Goal: Book appointment/travel/reservation

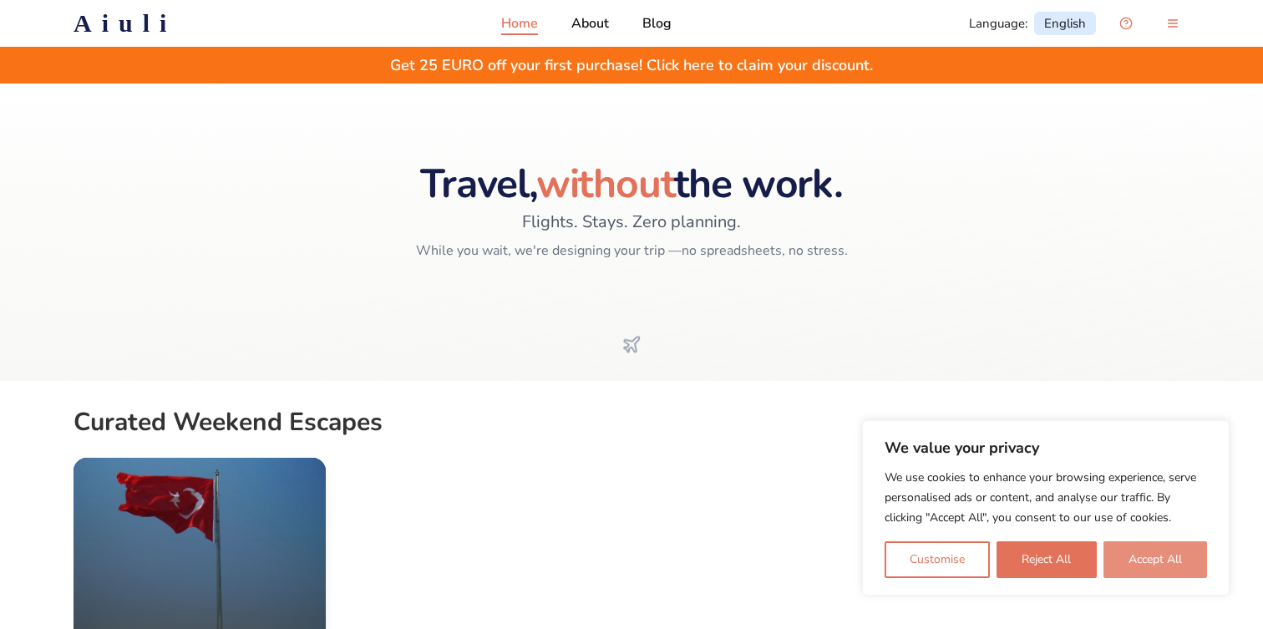
click at [1119, 551] on button "Accept All" at bounding box center [1155, 559] width 104 height 37
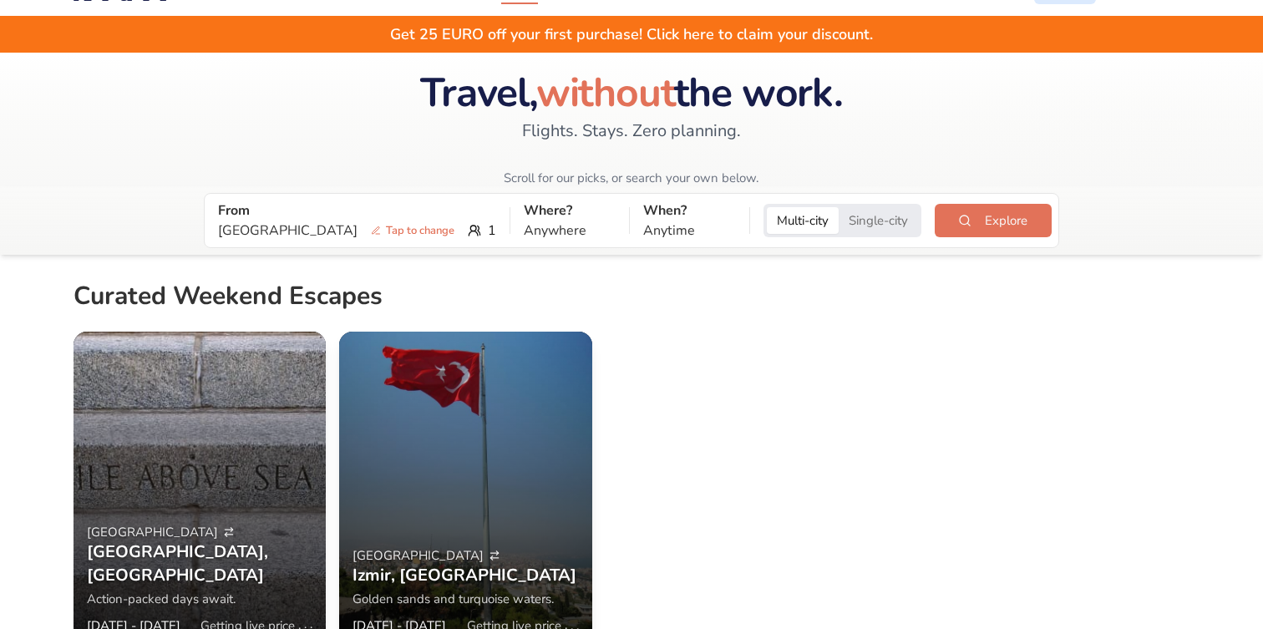
scroll to position [23, 0]
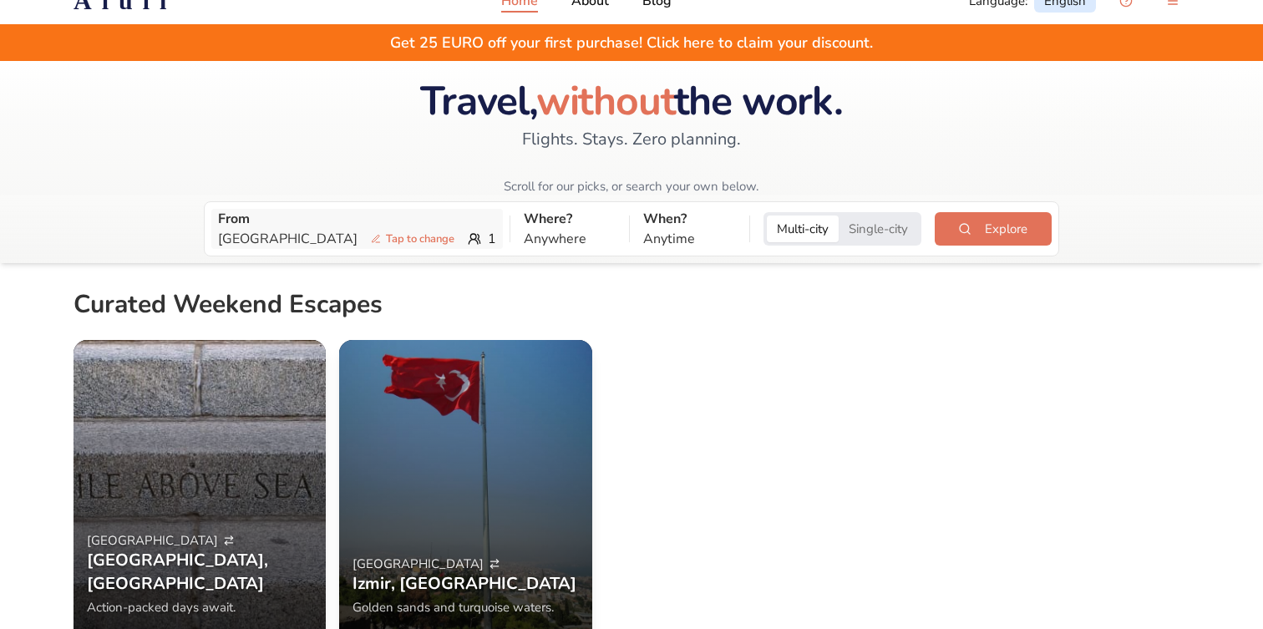
click at [246, 236] on p "Antalya Tap to change" at bounding box center [339, 239] width 243 height 20
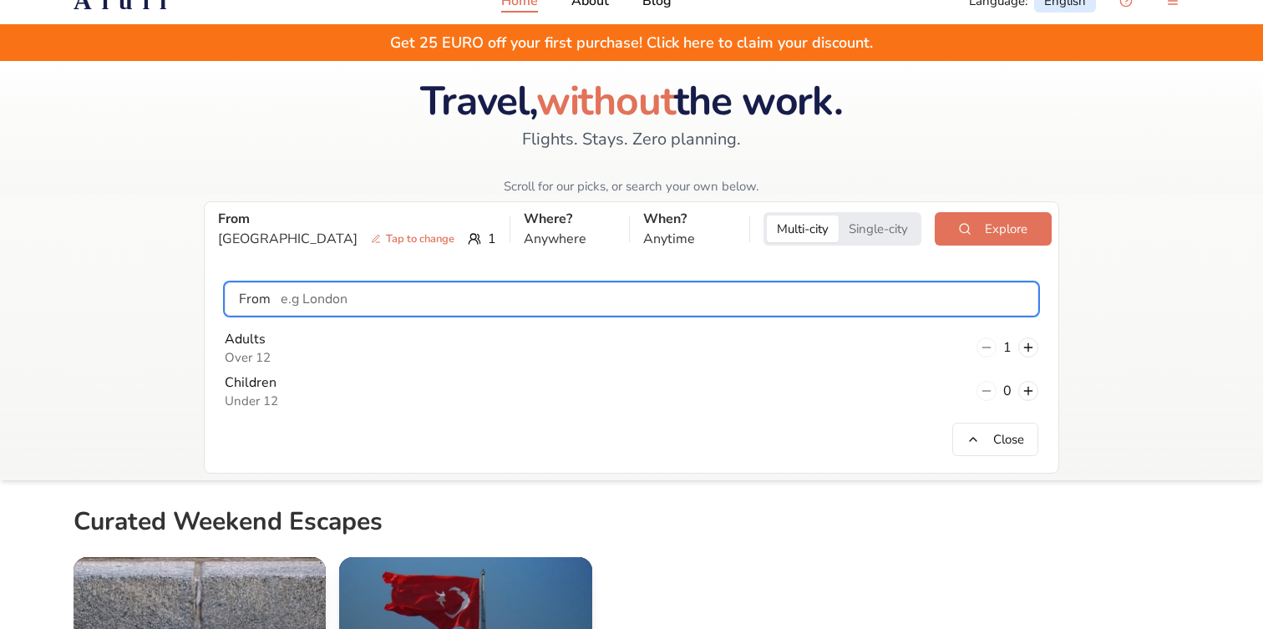
click at [304, 295] on input "text" at bounding box center [654, 298] width 767 height 33
type input "Billund"
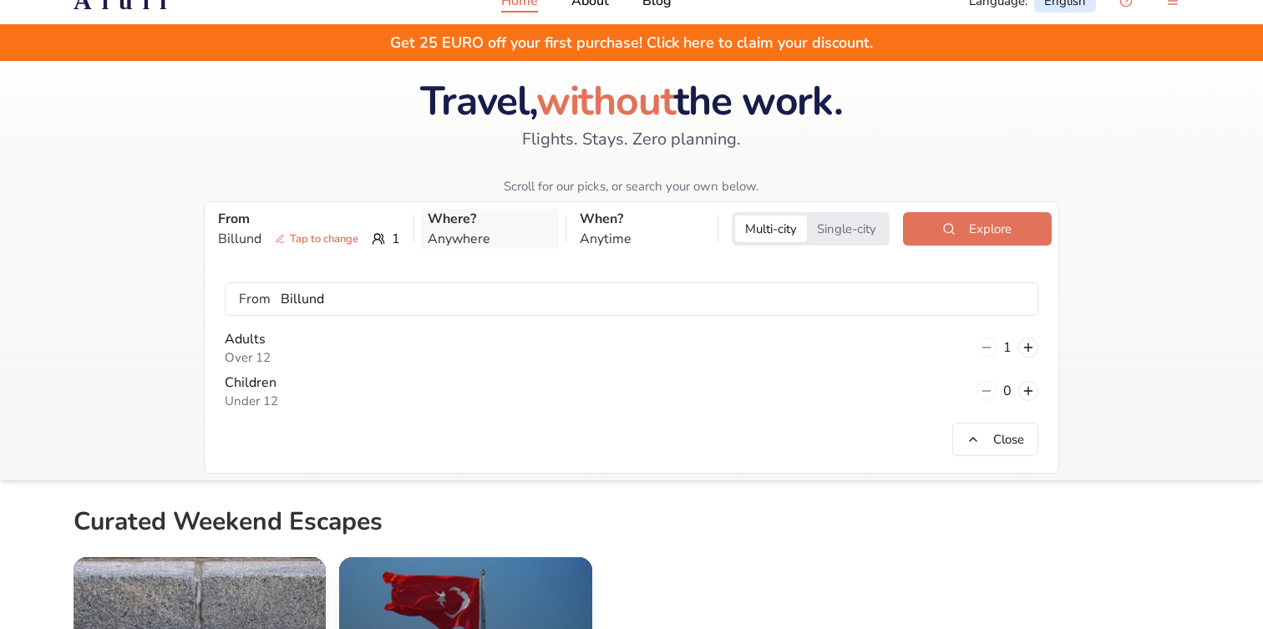
click at [491, 235] on p "Anywhere" at bounding box center [490, 239] width 124 height 20
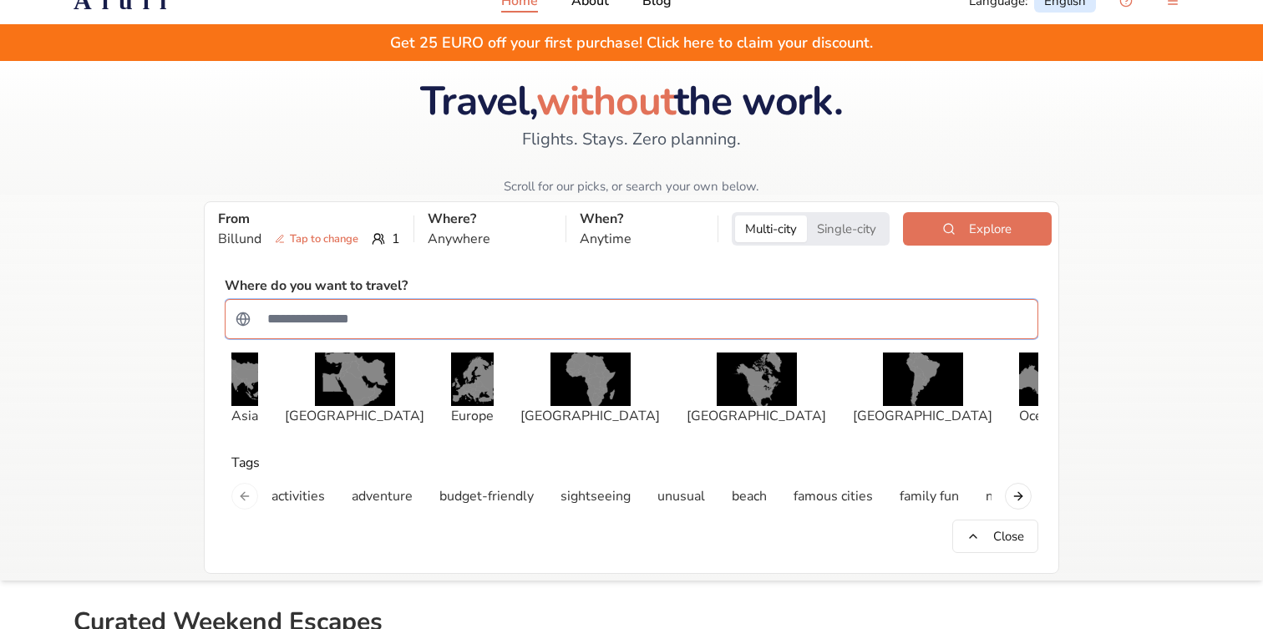
click at [412, 319] on input "Search for a country" at bounding box center [642, 318] width 770 height 33
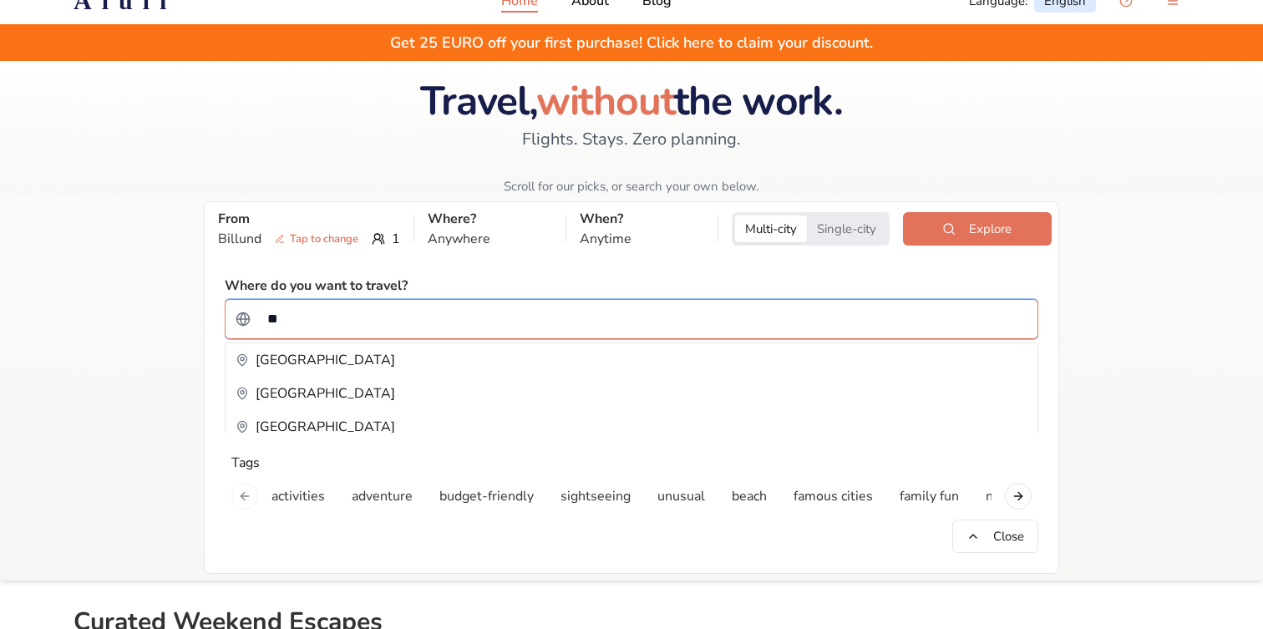
type input "*"
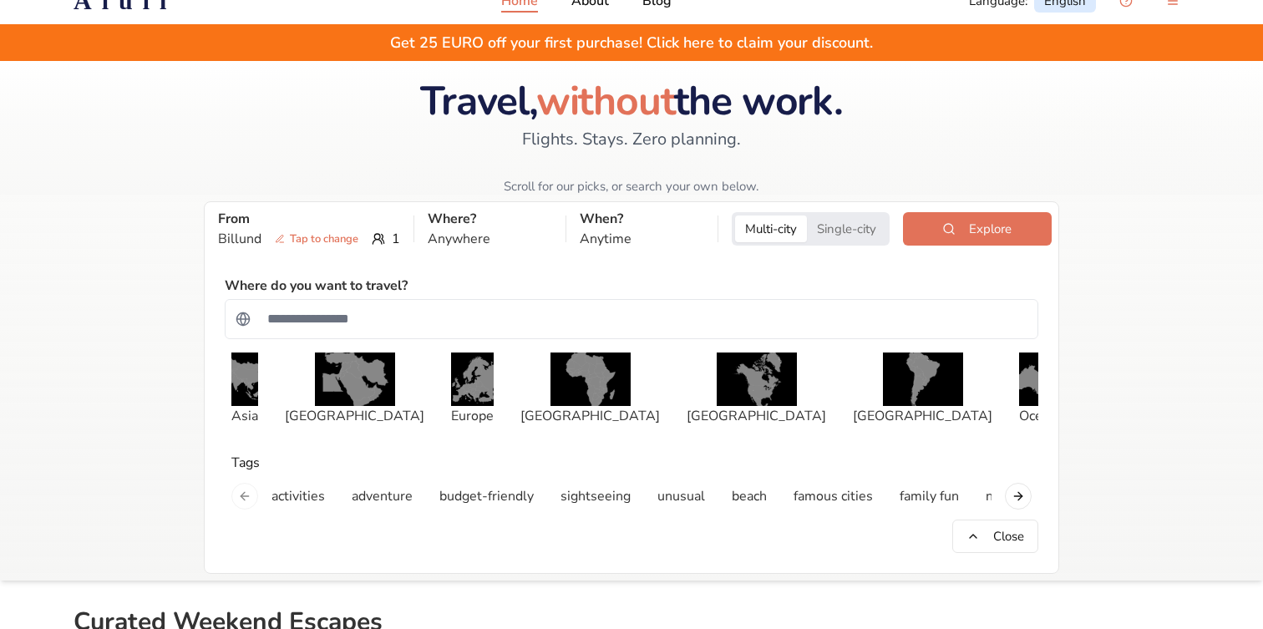
click at [851, 219] on button "Single-city" at bounding box center [846, 229] width 79 height 27
click at [487, 315] on input "Search for a country" at bounding box center [642, 318] width 770 height 33
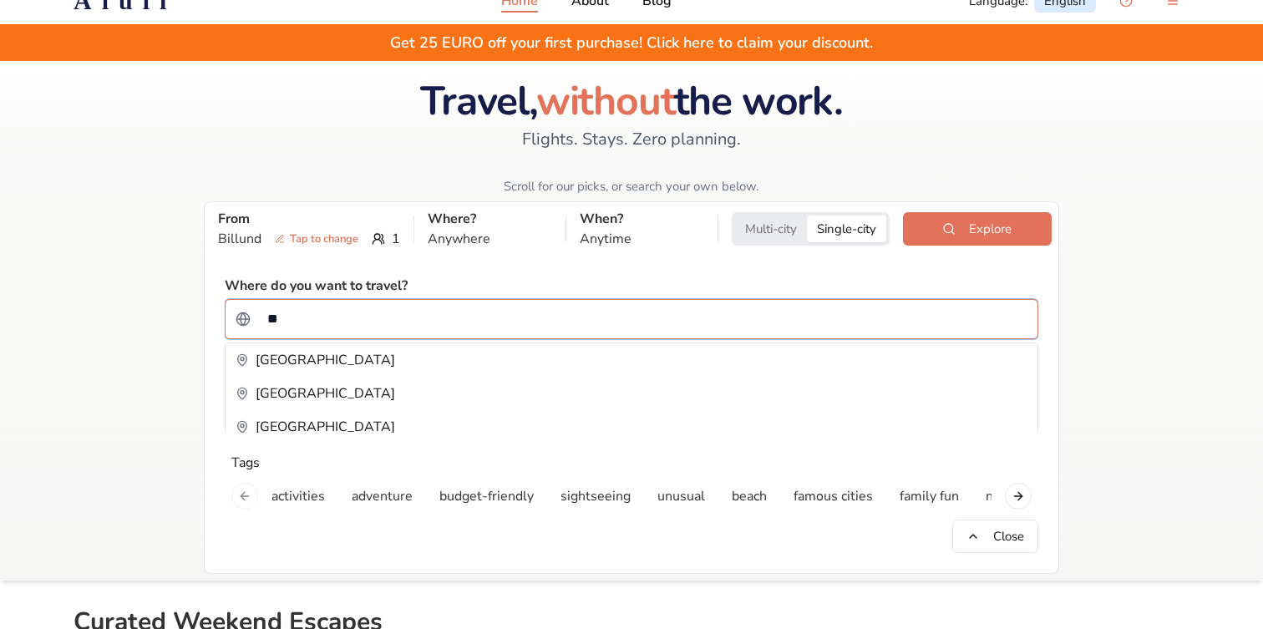
type input "*"
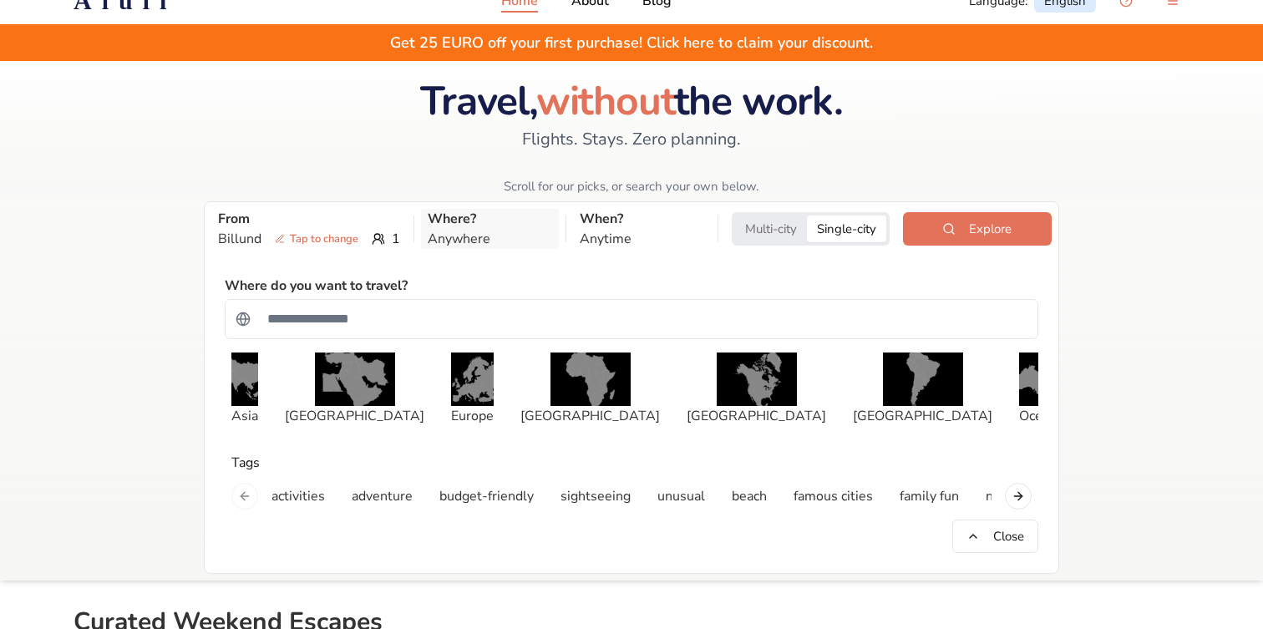
click at [479, 223] on p "Where?" at bounding box center [490, 219] width 124 height 20
click at [481, 233] on p "Anywhere" at bounding box center [490, 239] width 124 height 20
click at [401, 317] on input "Search for a country" at bounding box center [642, 318] width 770 height 33
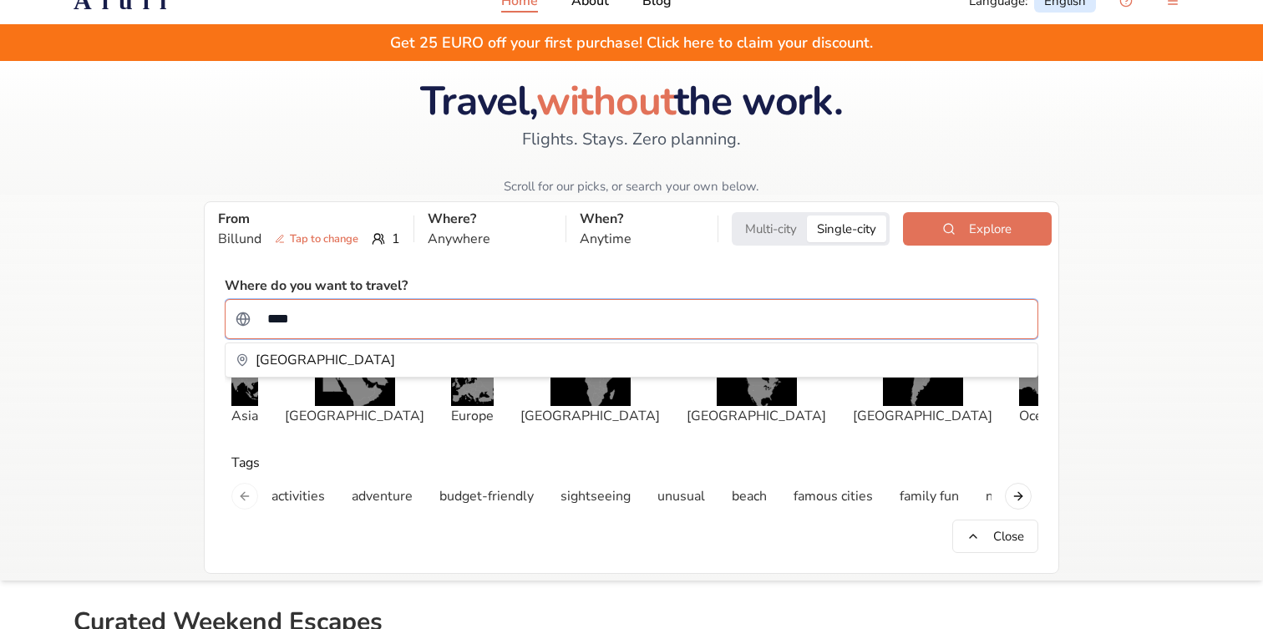
type input "*****"
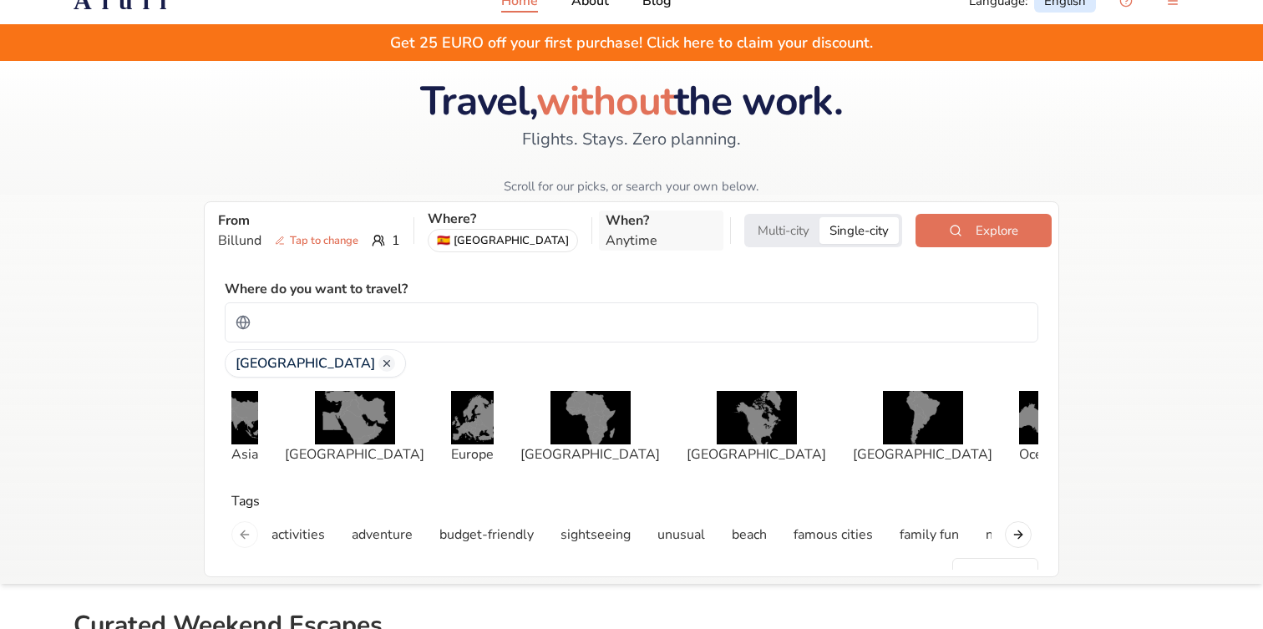
click at [614, 234] on p "Anytime" at bounding box center [661, 241] width 111 height 20
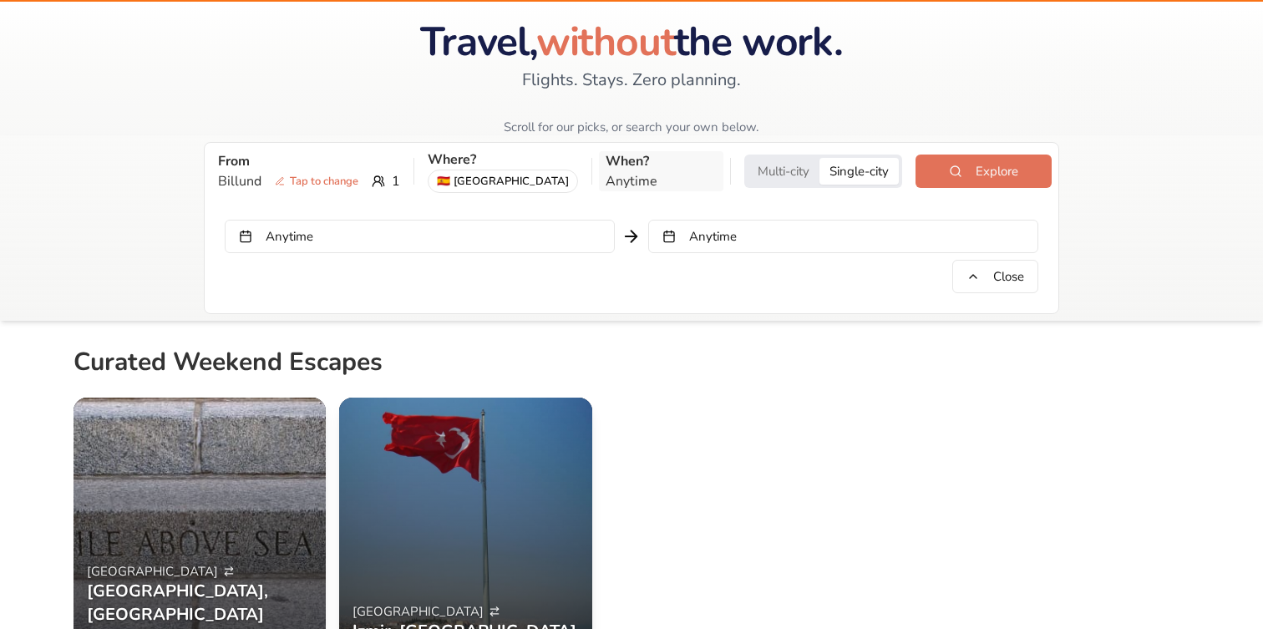
scroll to position [84, 0]
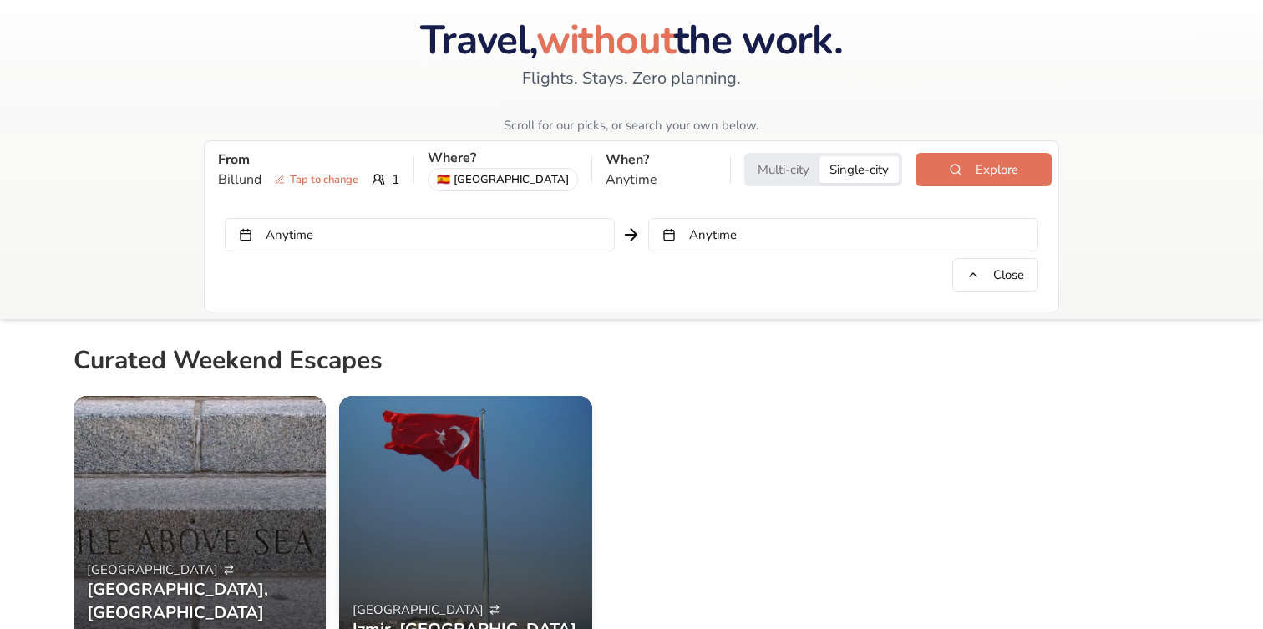
click at [532, 227] on button "Anytime" at bounding box center [420, 234] width 390 height 33
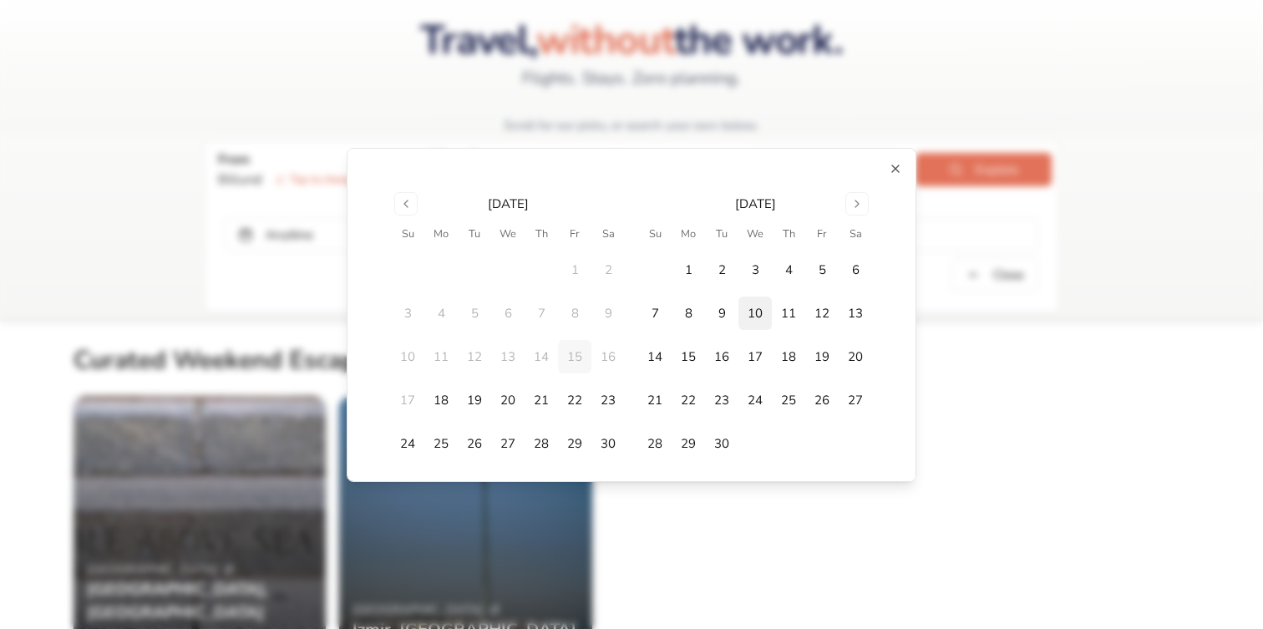
click at [758, 322] on button "10" at bounding box center [754, 313] width 33 height 33
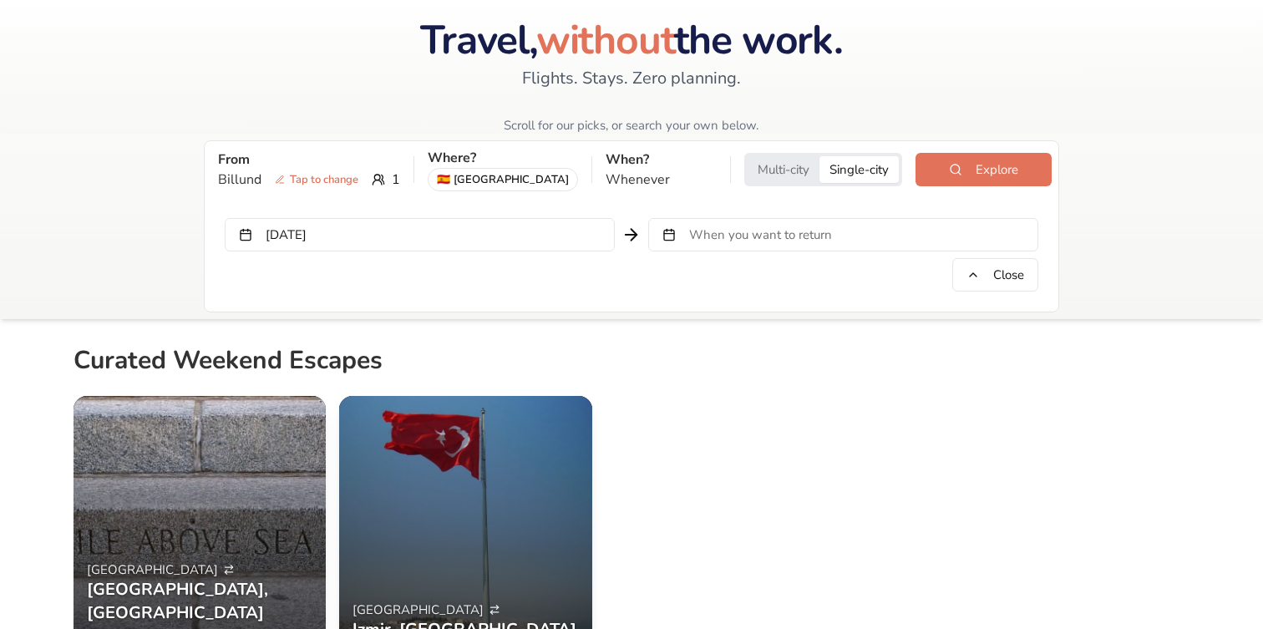
click at [729, 234] on span "When you want to return" at bounding box center [760, 234] width 143 height 17
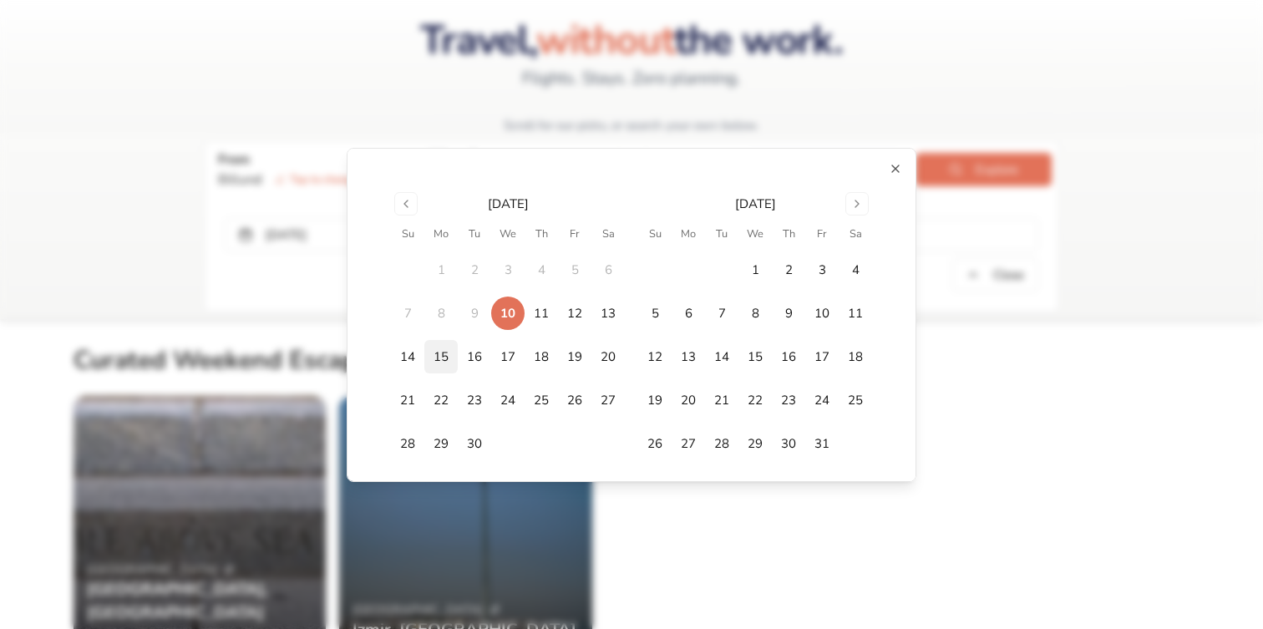
click at [435, 358] on button "15" at bounding box center [440, 356] width 33 height 33
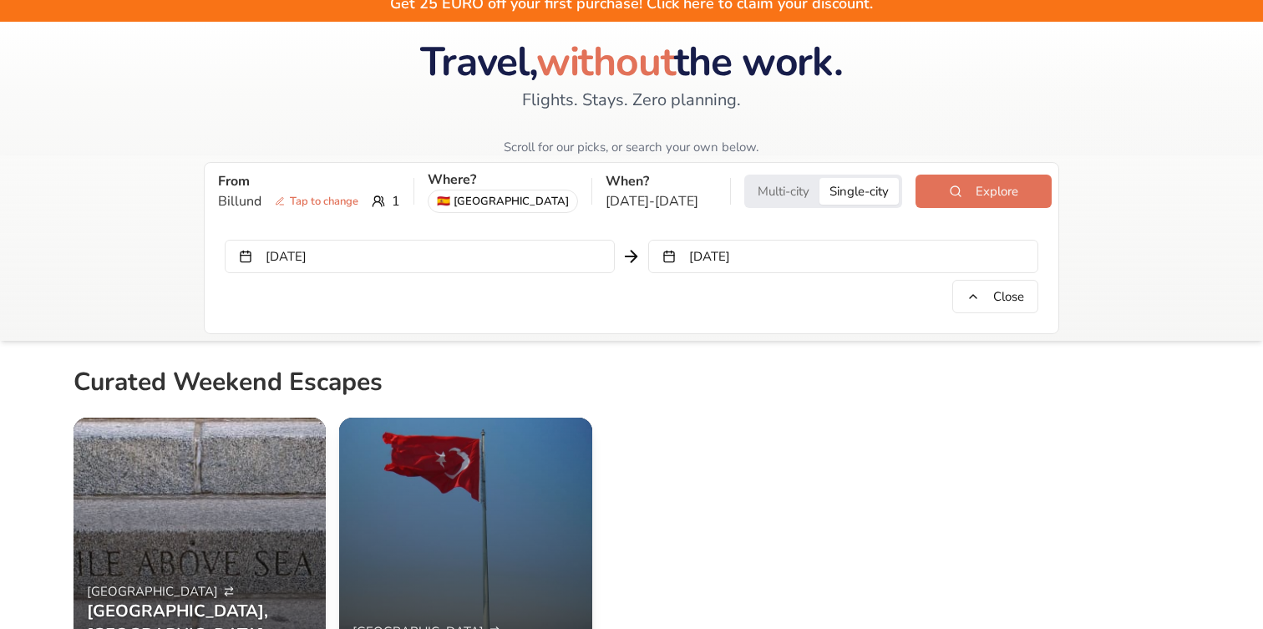
scroll to position [46, 0]
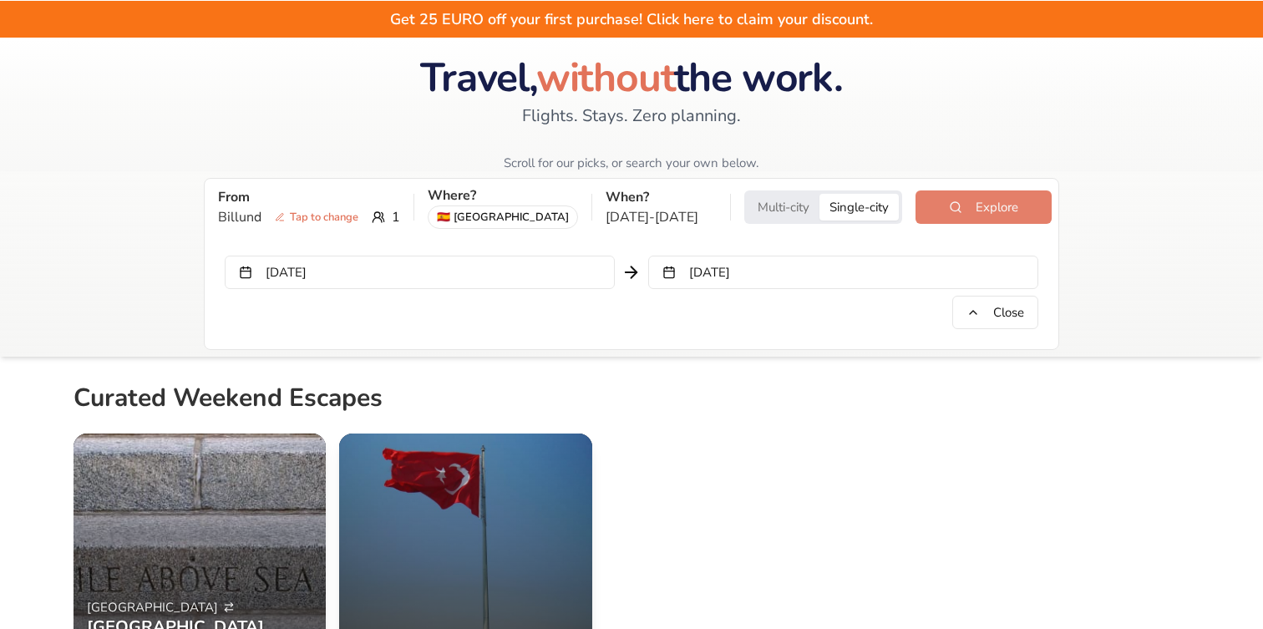
click at [982, 203] on button "Explore" at bounding box center [983, 206] width 136 height 33
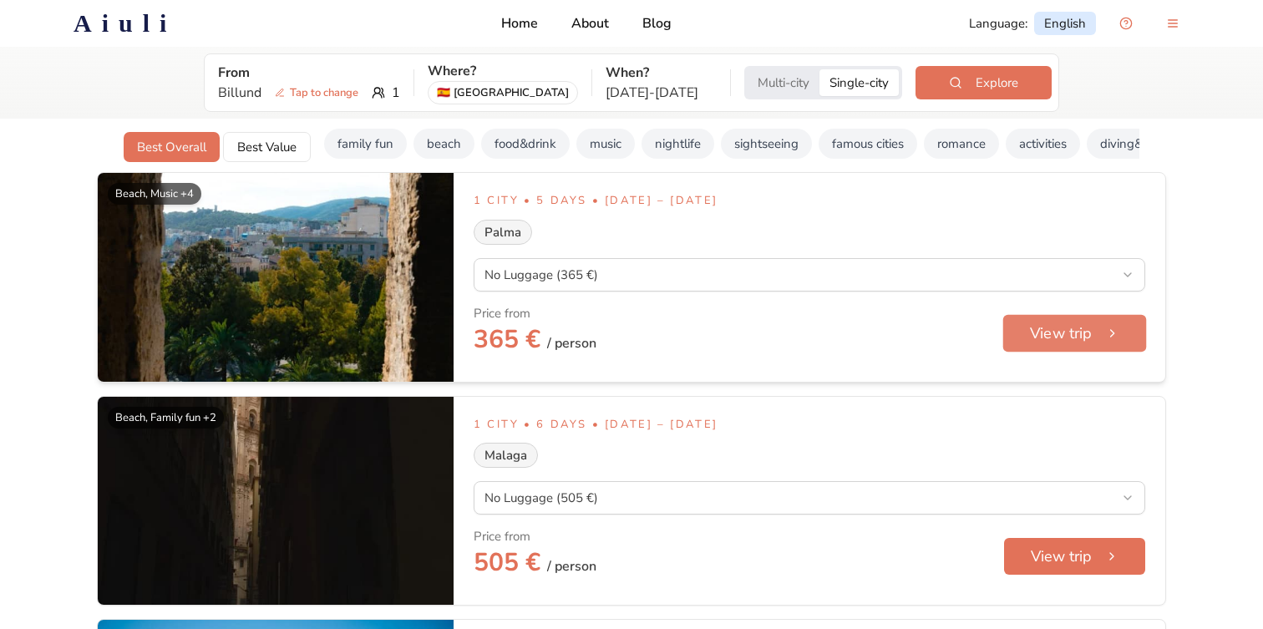
click at [1100, 338] on button "View trip" at bounding box center [1075, 333] width 144 height 38
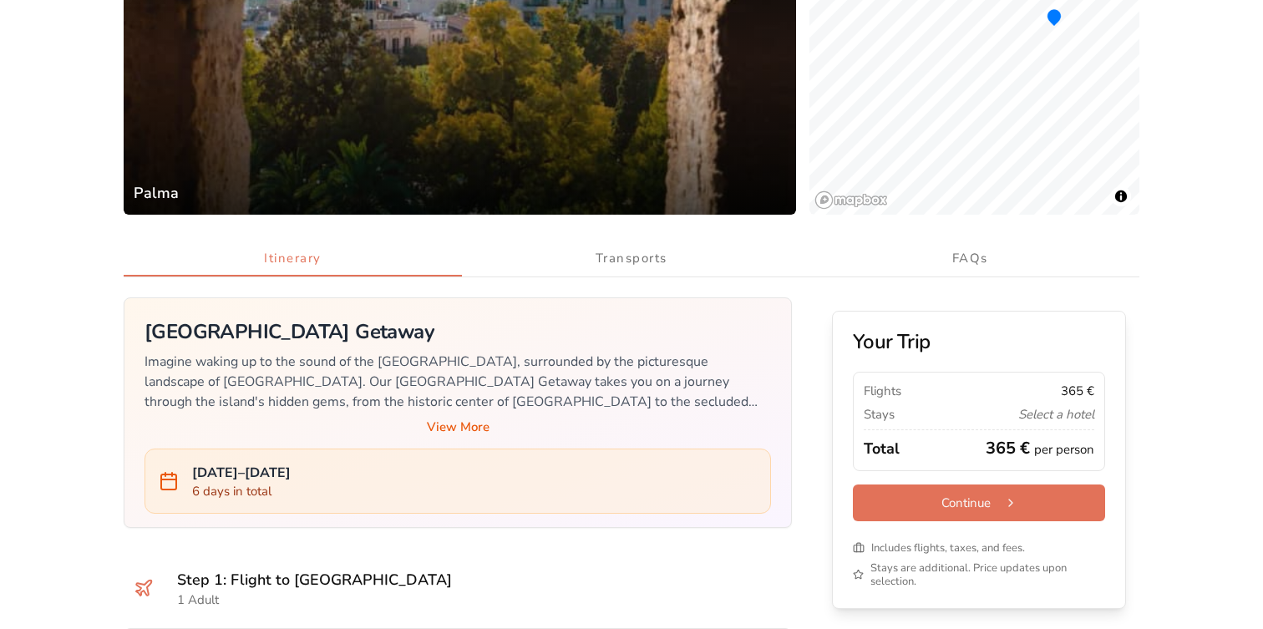
scroll to position [355, 0]
click at [612, 250] on button "Transports" at bounding box center [631, 258] width 338 height 35
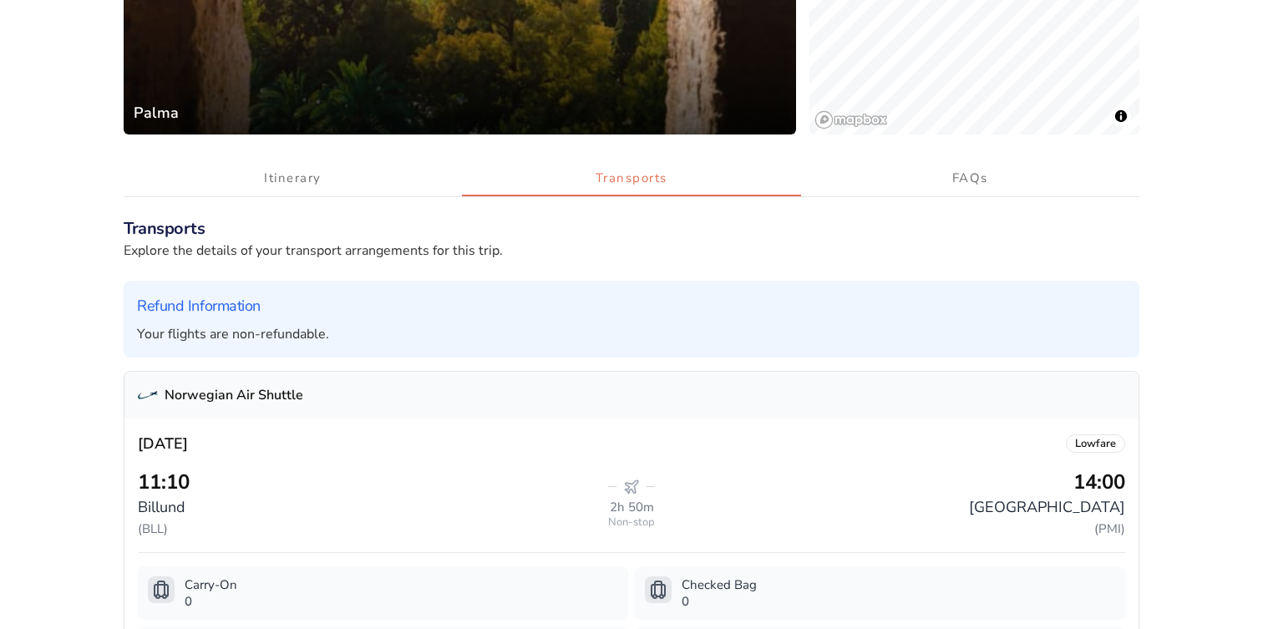
scroll to position [459, 0]
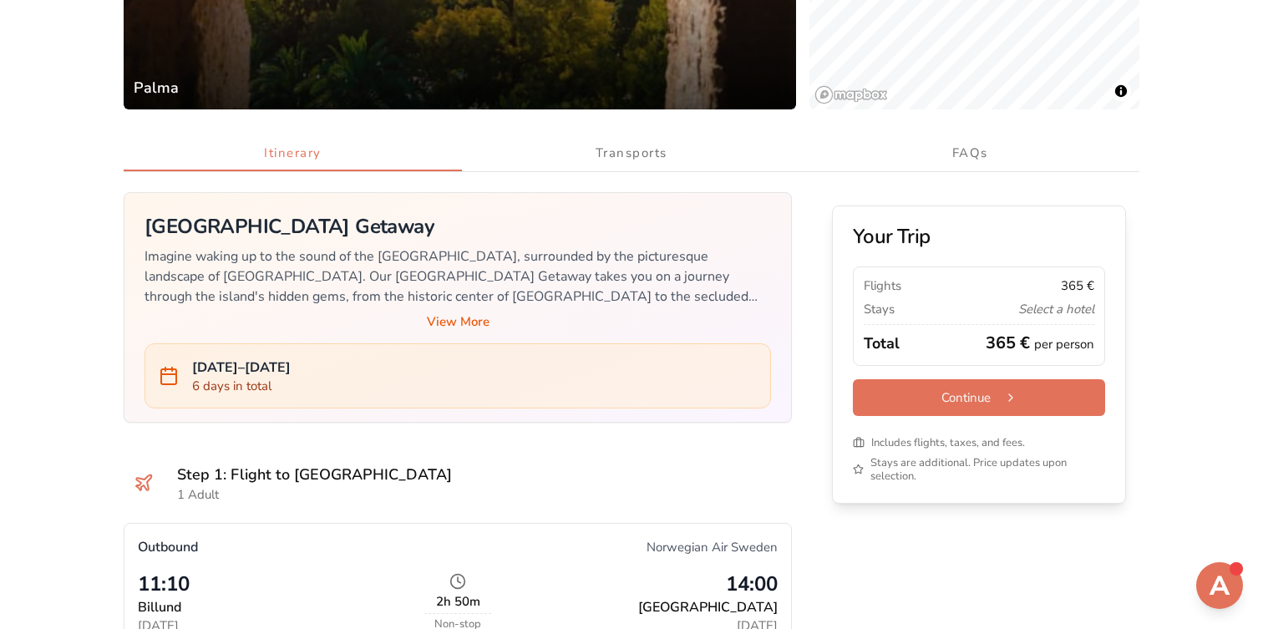
click at [309, 162] on button "Itinerary" at bounding box center [293, 153] width 338 height 35
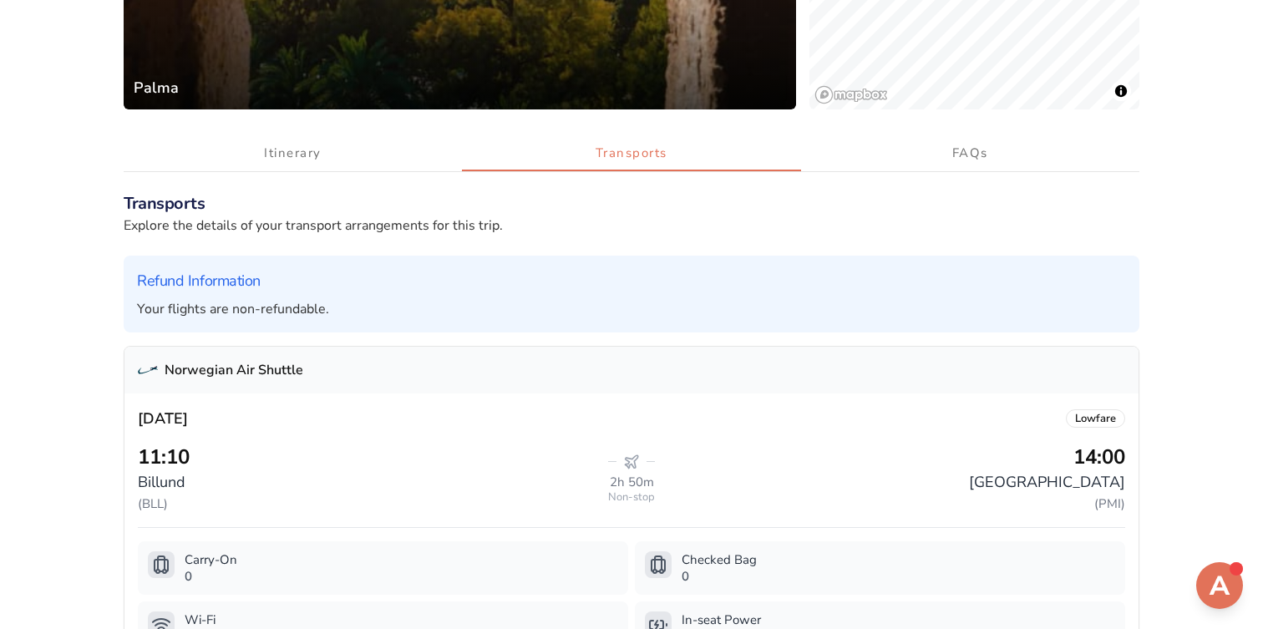
click at [611, 162] on button "Transports" at bounding box center [631, 153] width 338 height 35
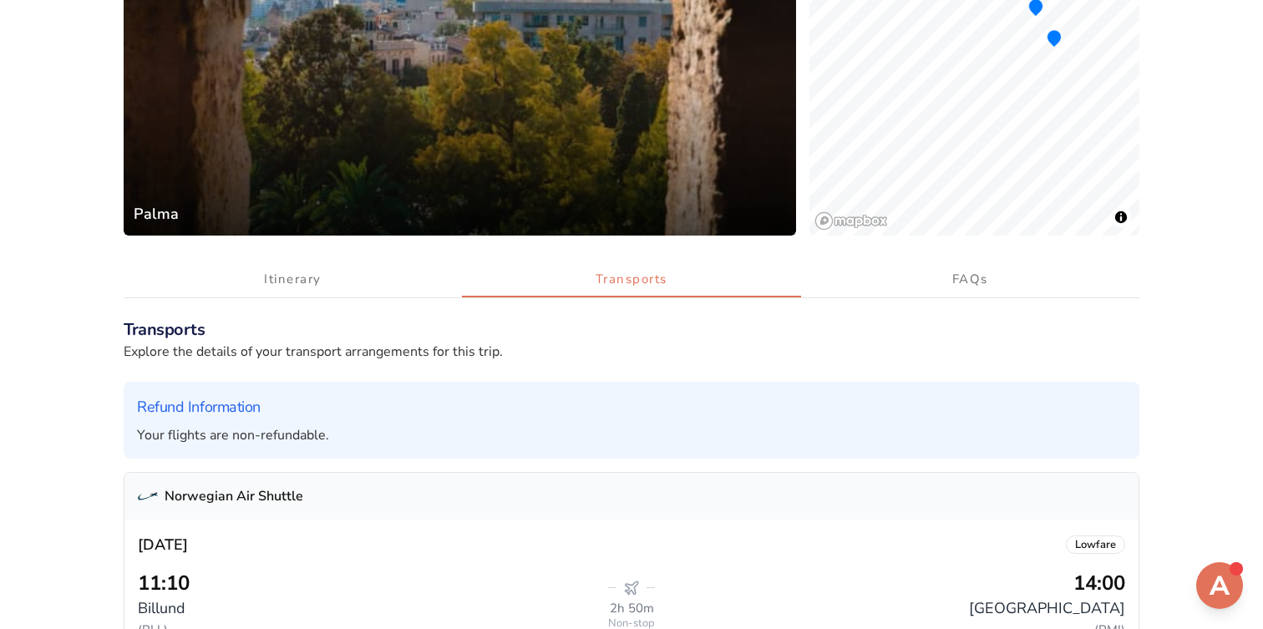
scroll to position [330, 0]
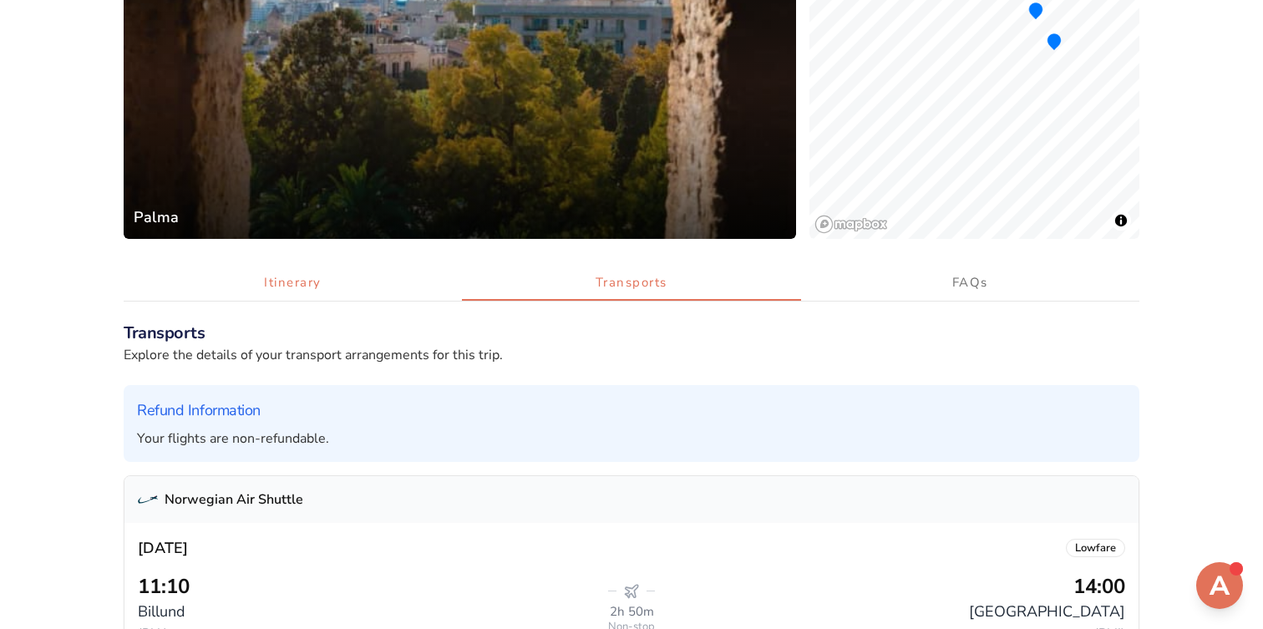
click at [358, 297] on button "Itinerary" at bounding box center [293, 283] width 338 height 35
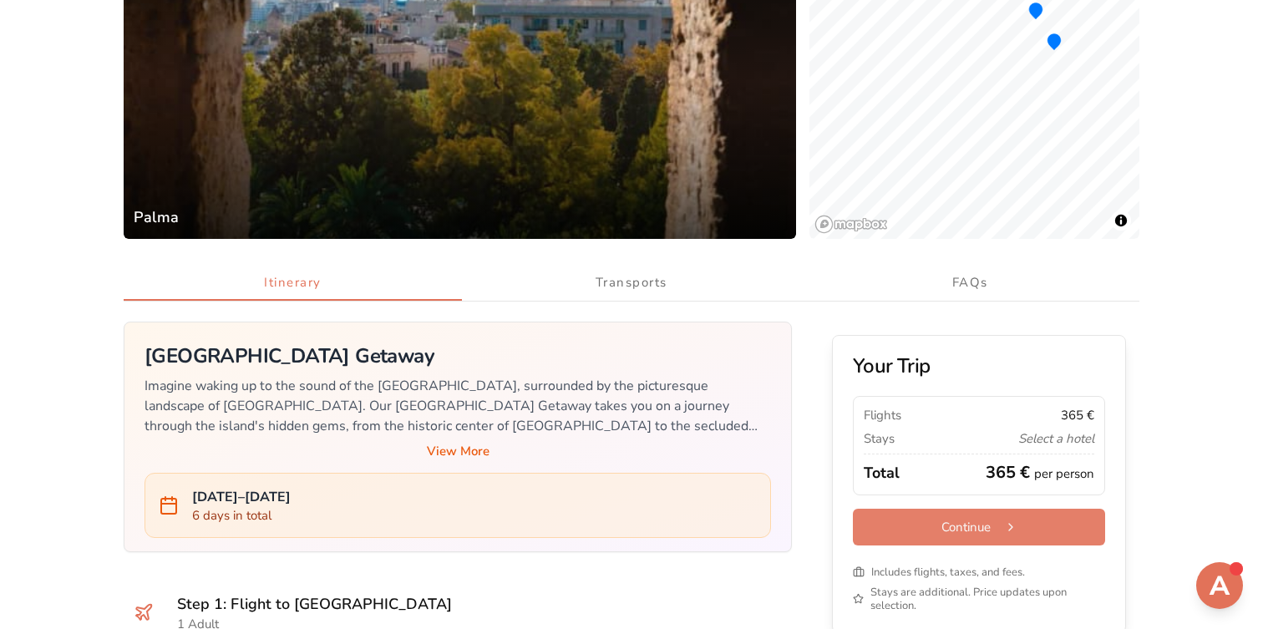
click at [985, 531] on button "Continue" at bounding box center [979, 527] width 252 height 37
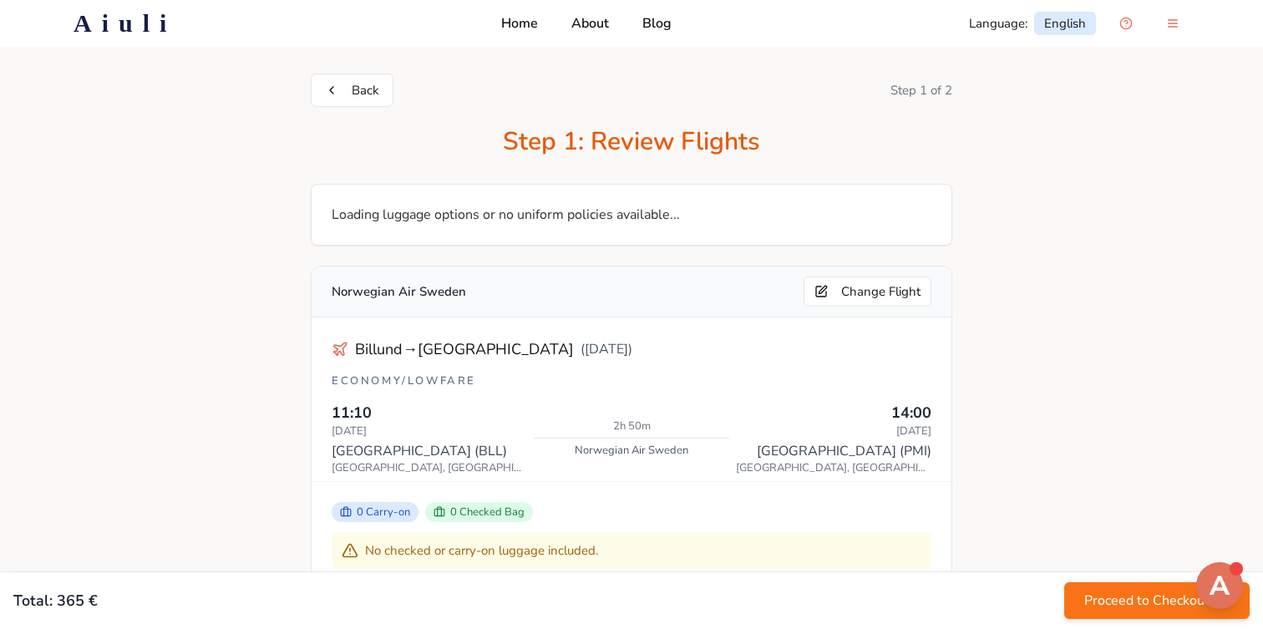
scroll to position [330, 0]
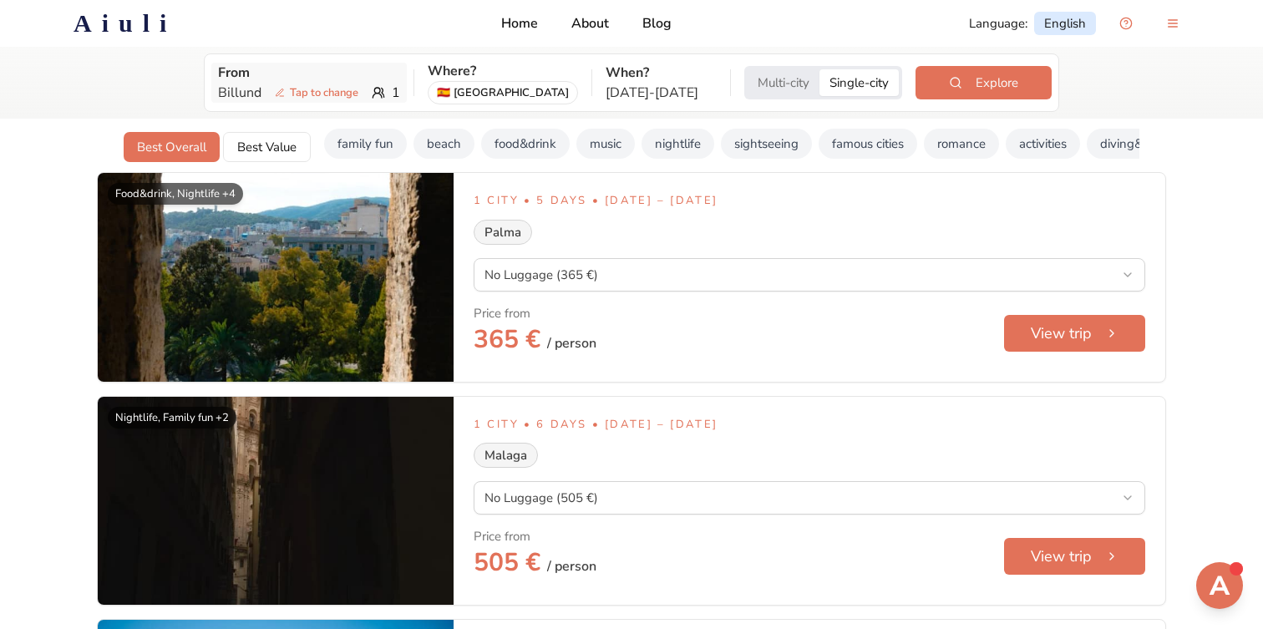
click at [339, 93] on span "Tap to change" at bounding box center [316, 92] width 97 height 17
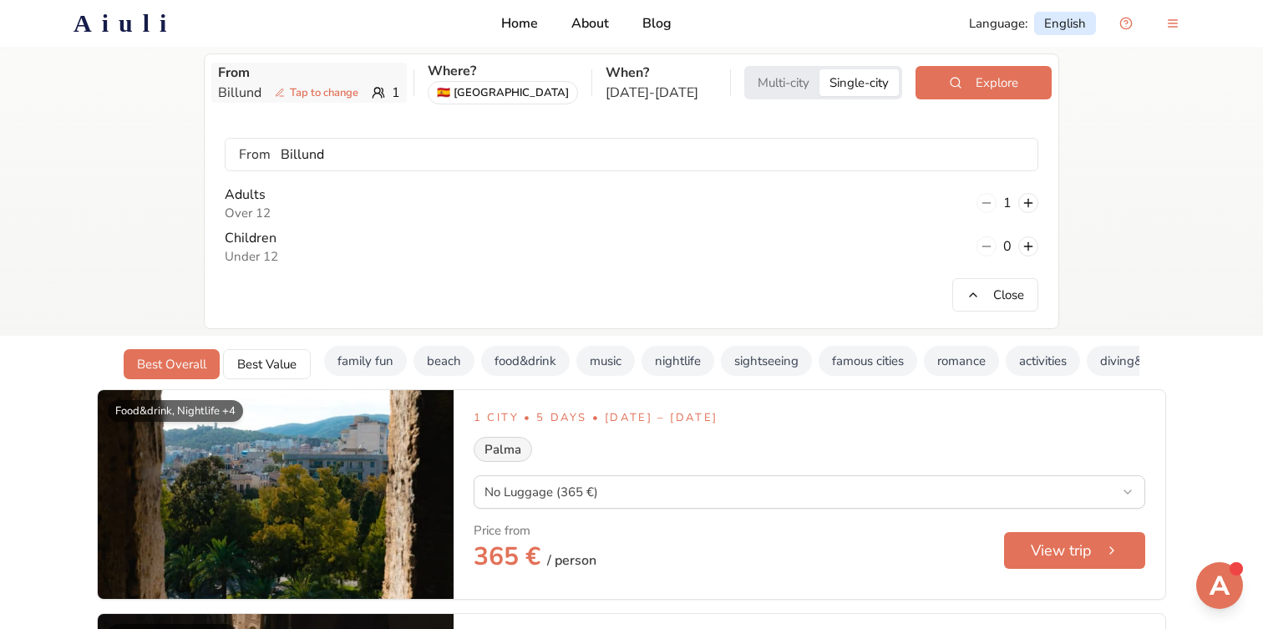
click at [382, 89] on icon at bounding box center [383, 92] width 3 height 9
